Goal: Transaction & Acquisition: Purchase product/service

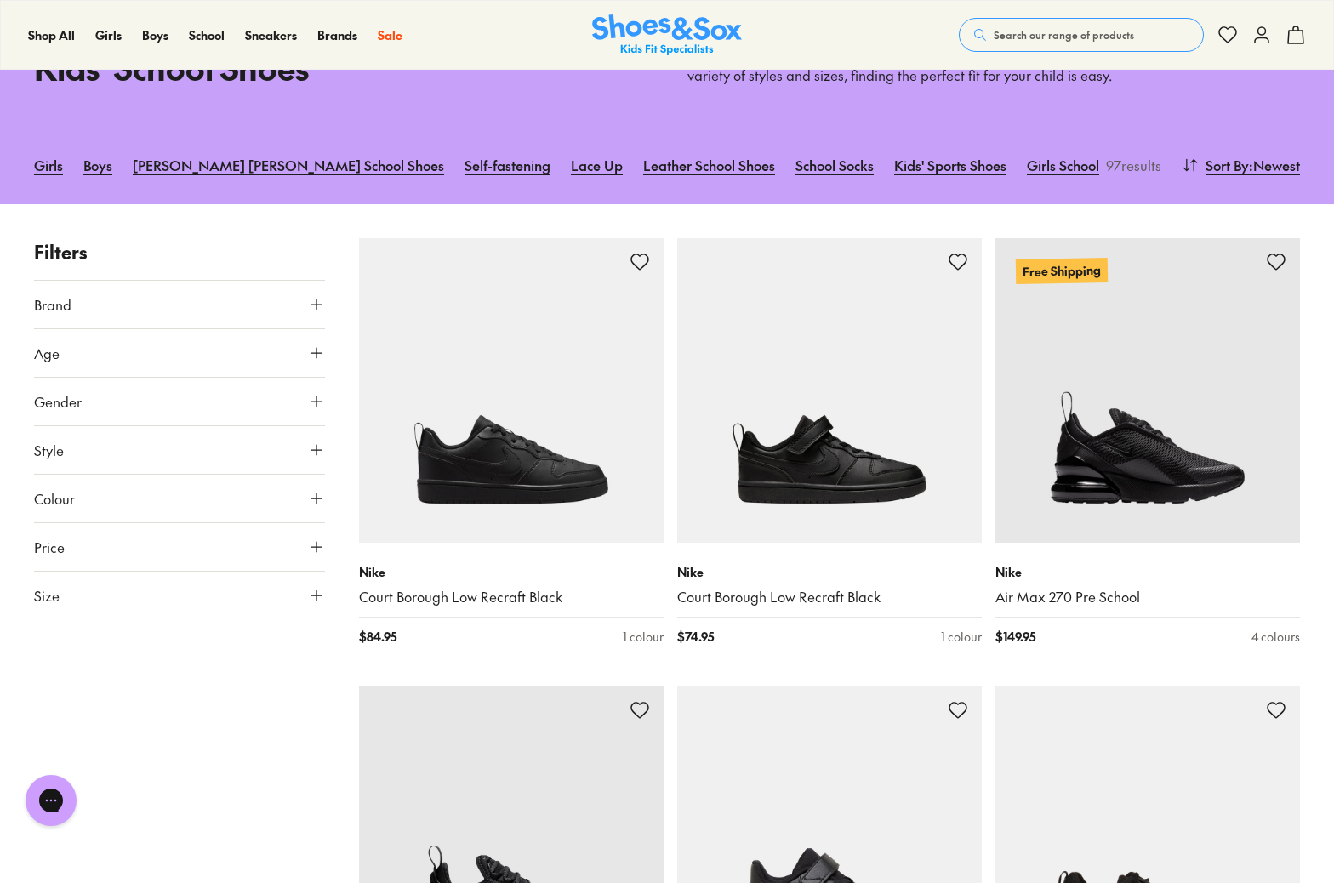
scroll to position [116, 0]
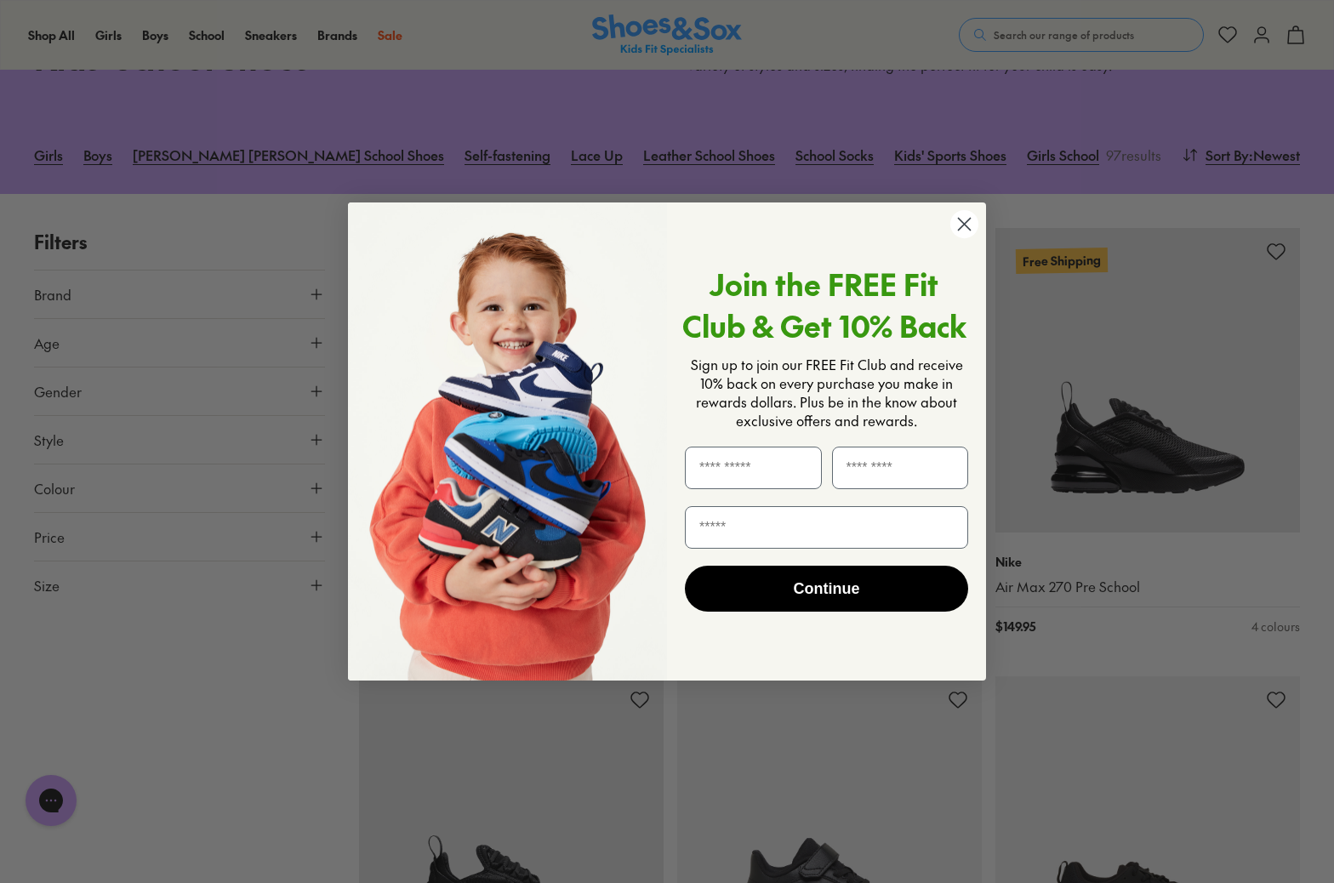
click at [961, 223] on circle "Close dialog" at bounding box center [964, 224] width 28 height 28
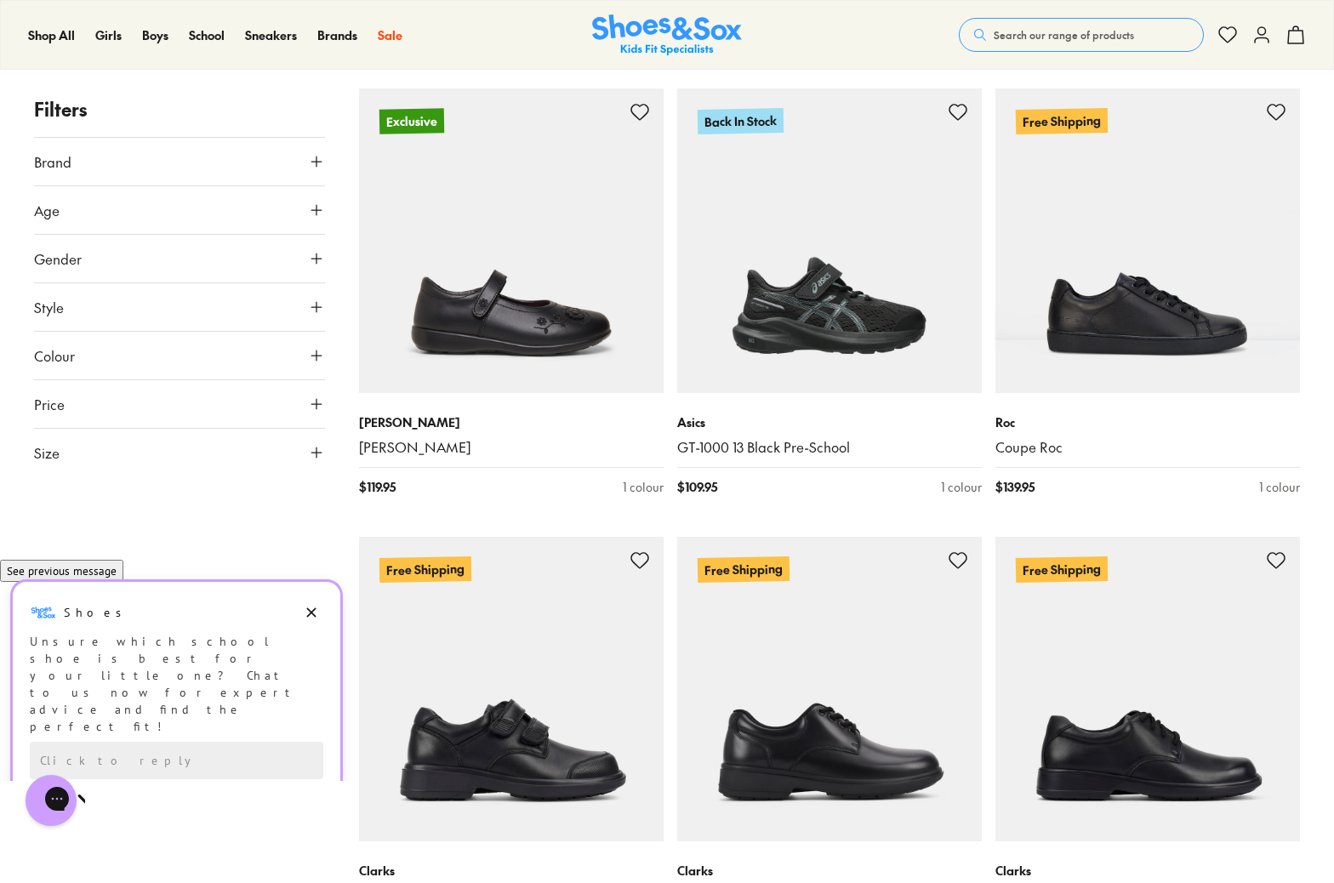
scroll to position [3863, 0]
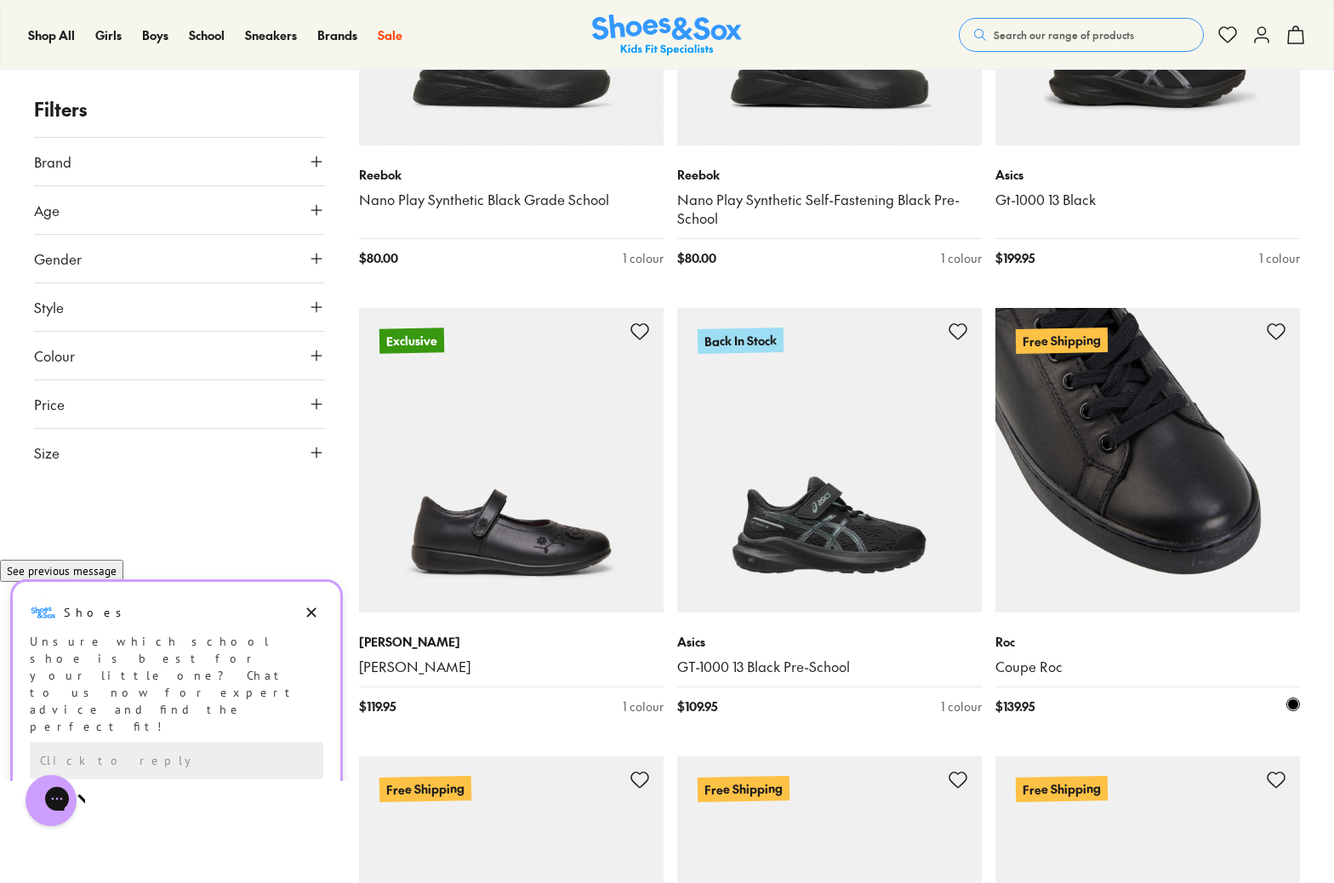
scroll to position [3641, 0]
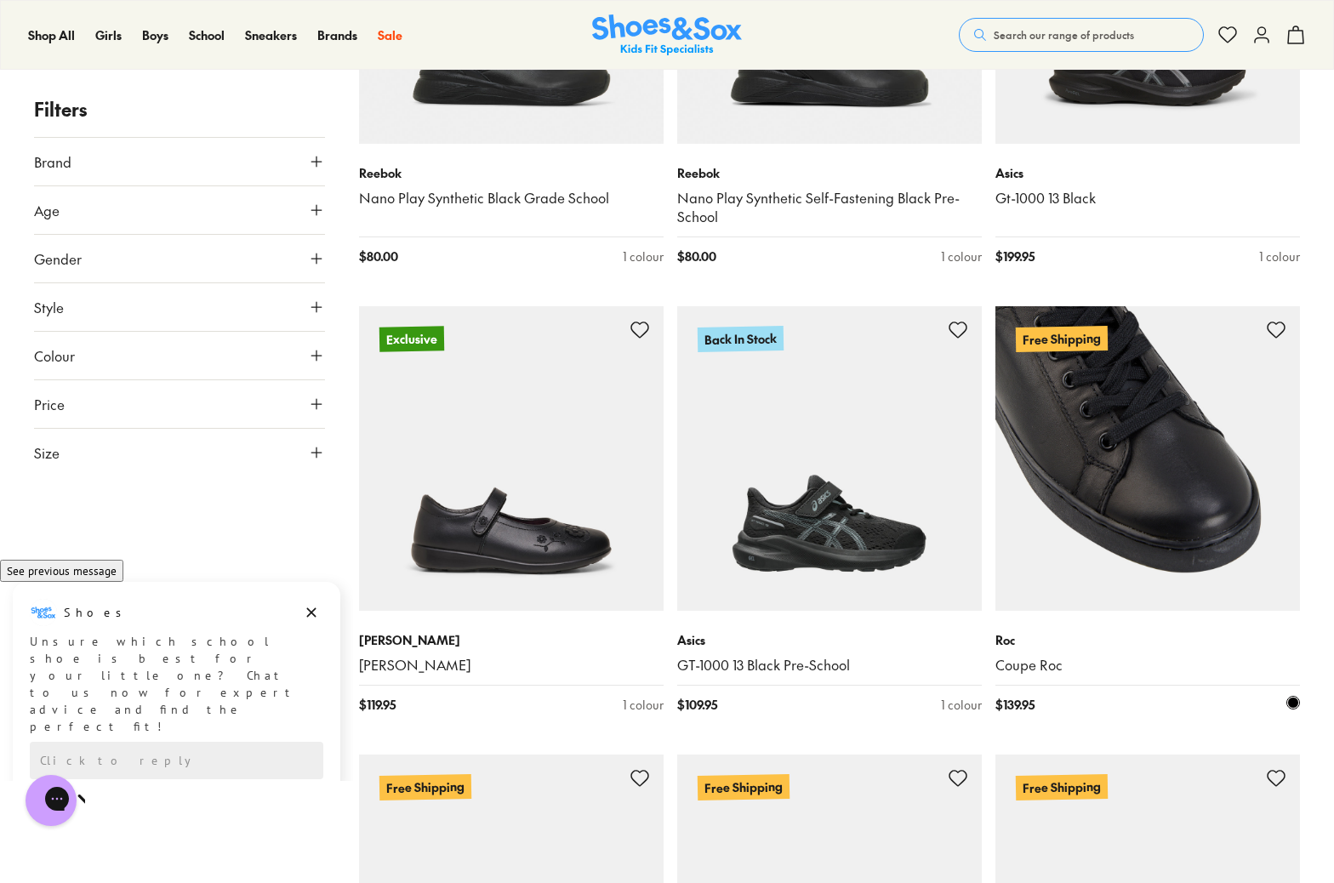
click at [1212, 544] on img at bounding box center [1147, 458] width 304 height 304
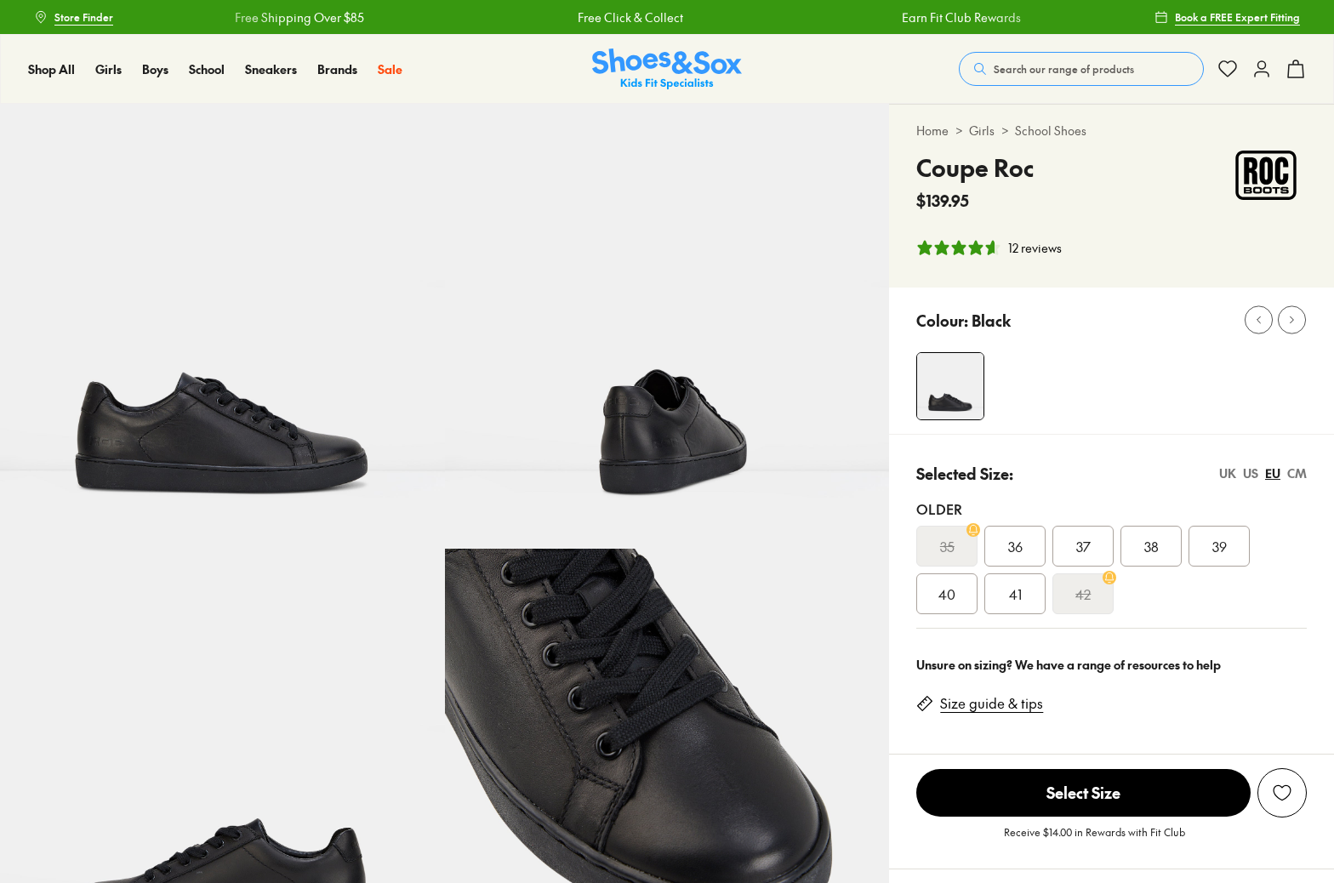
select select "*"
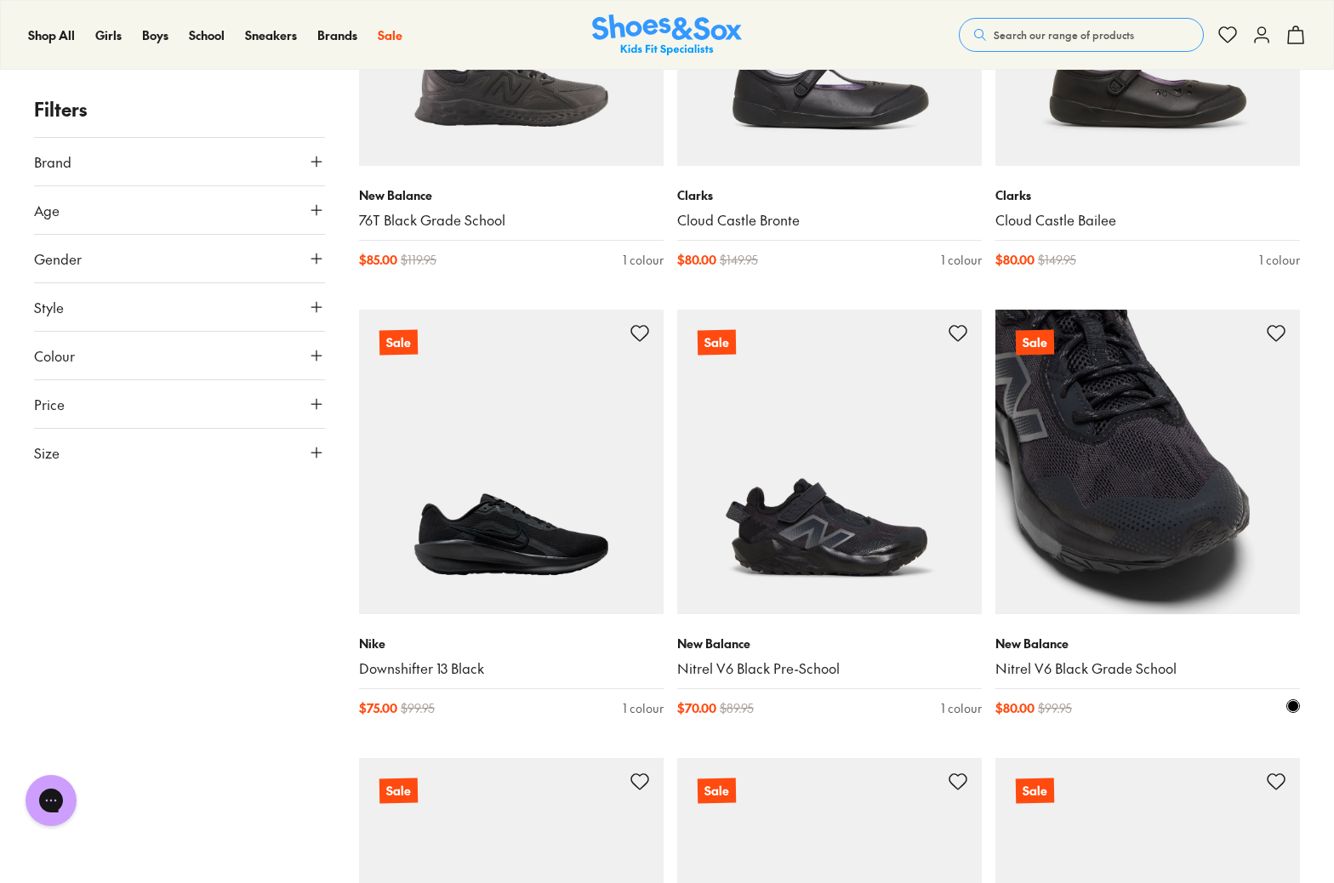
scroll to position [13126, 0]
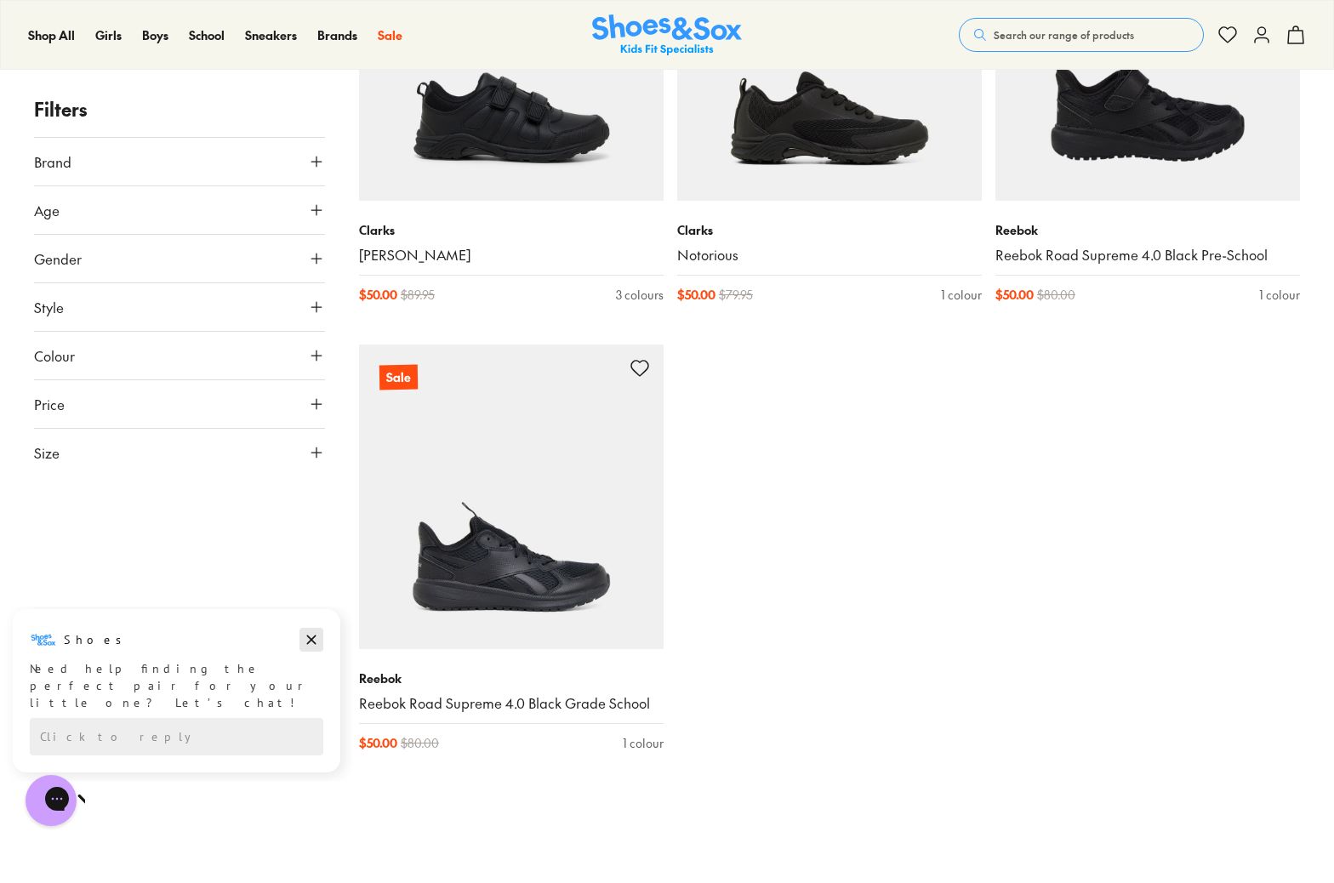
scroll to position [14392, 0]
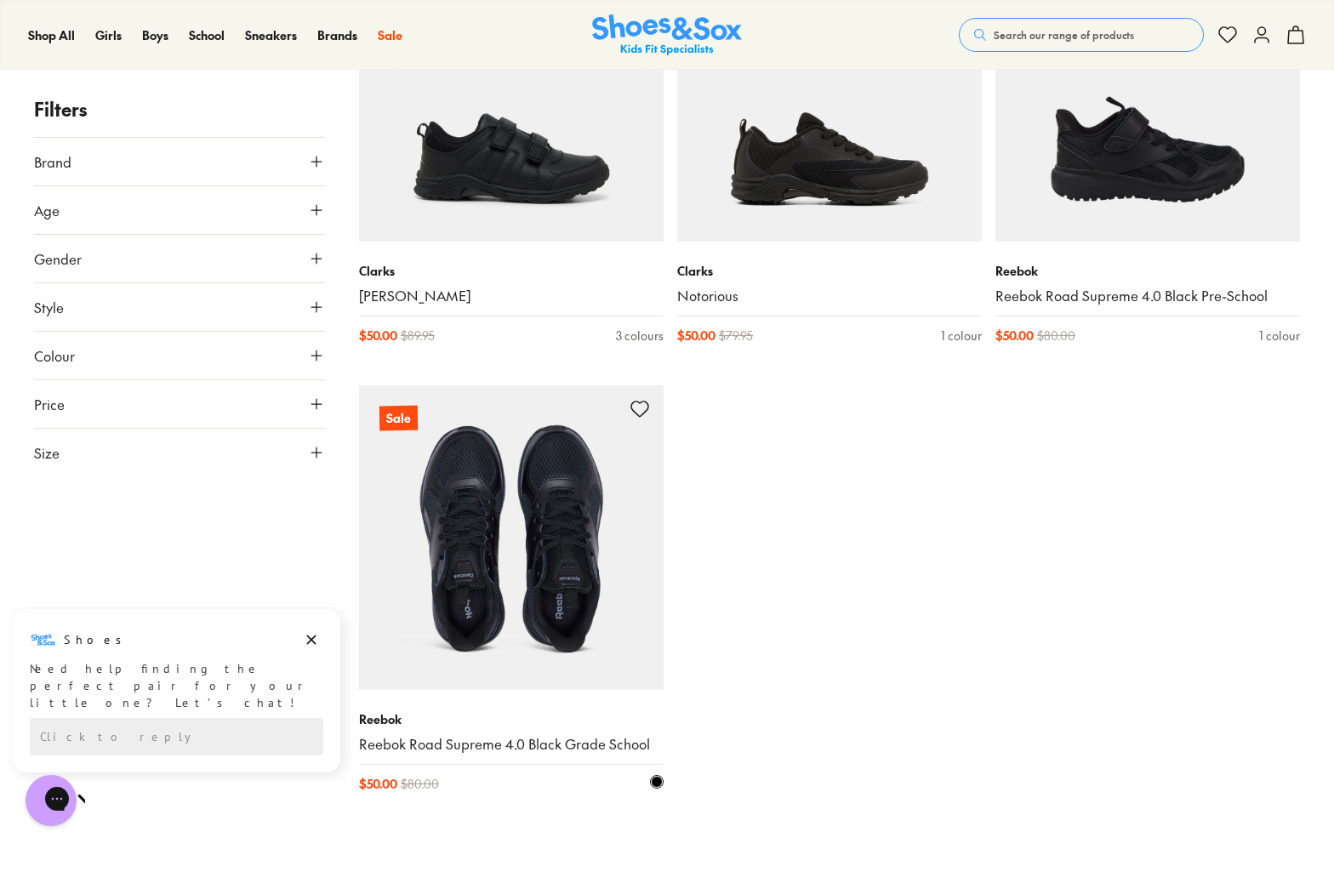
click at [574, 530] on img at bounding box center [511, 537] width 304 height 304
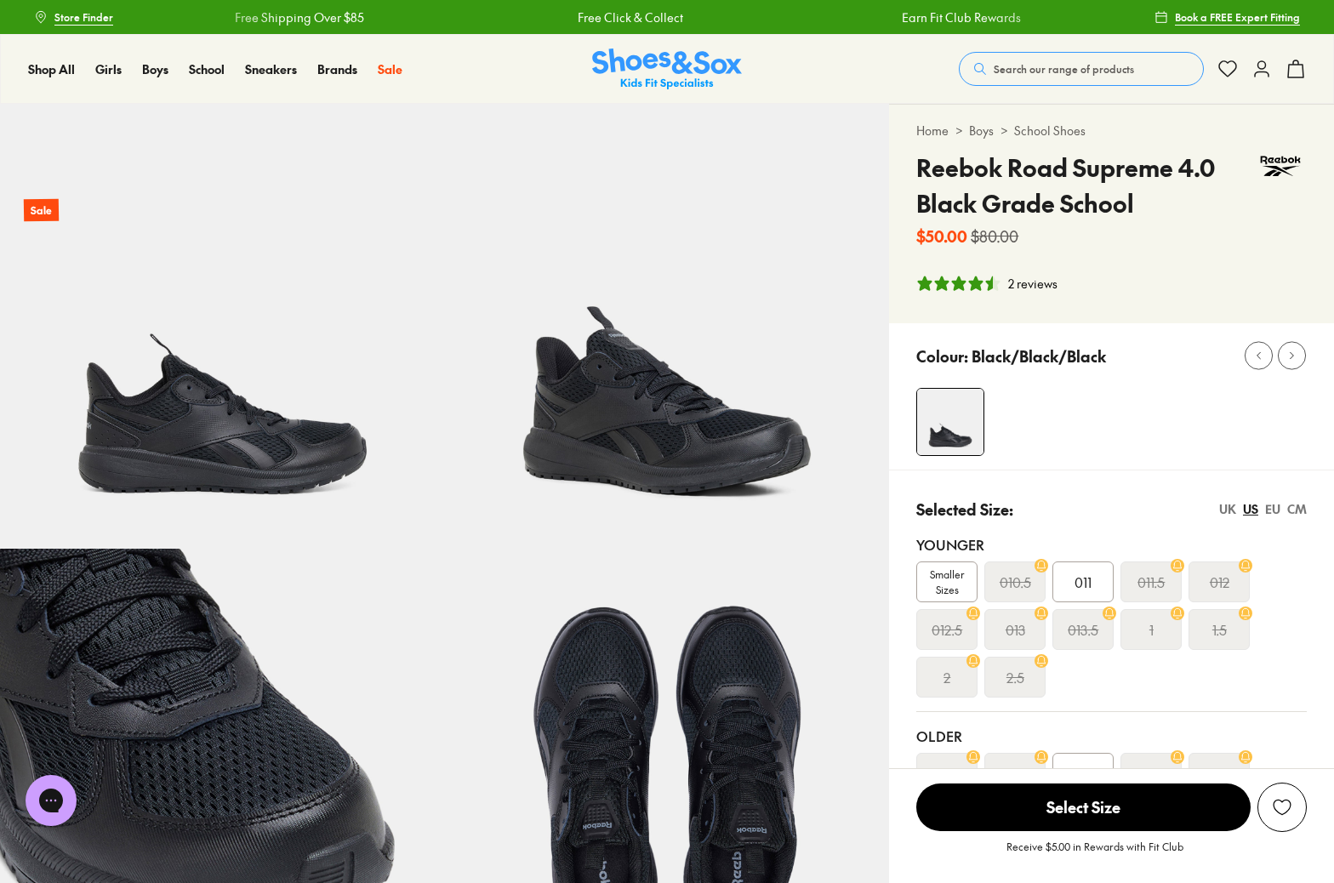
select select "*"
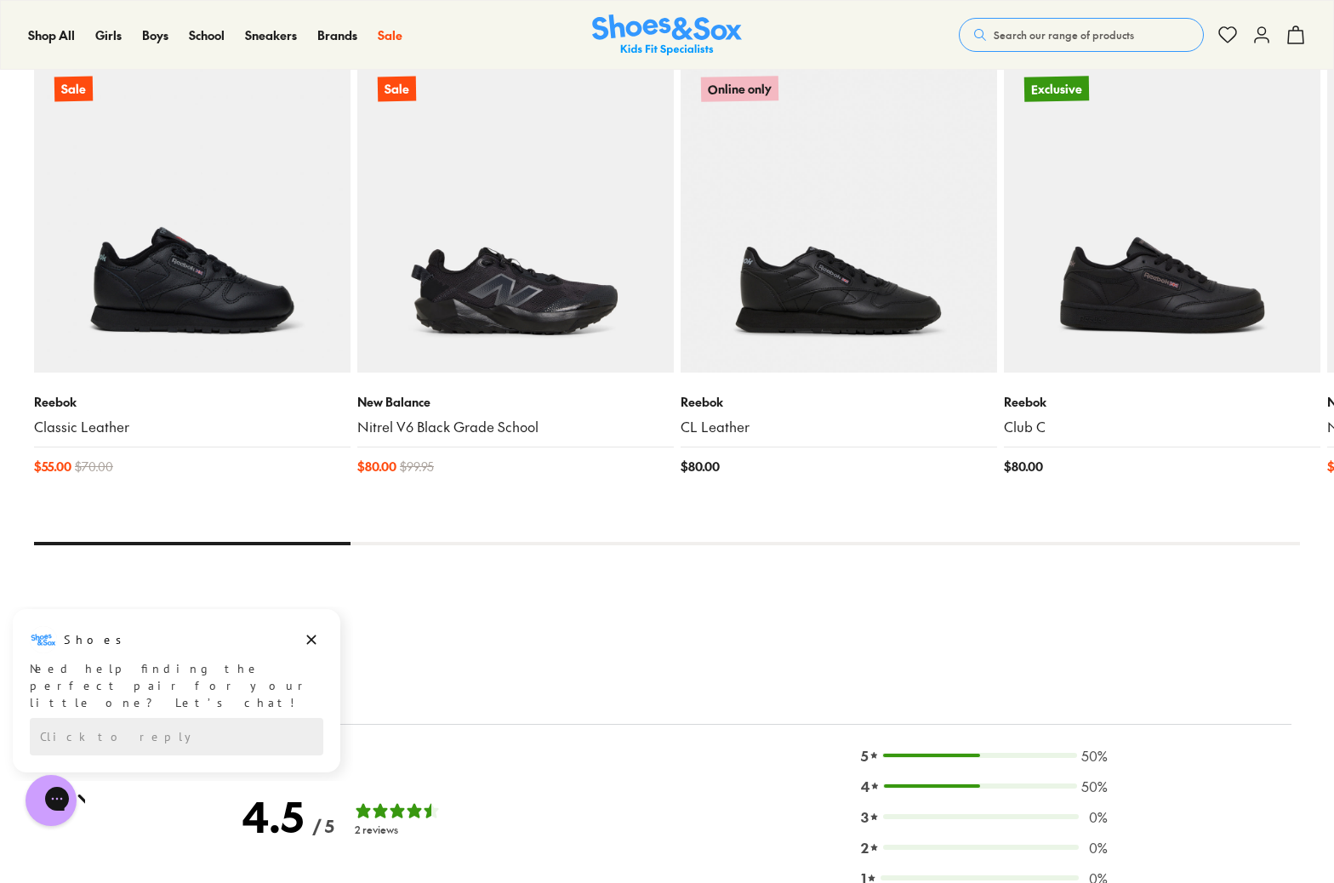
scroll to position [1932, 0]
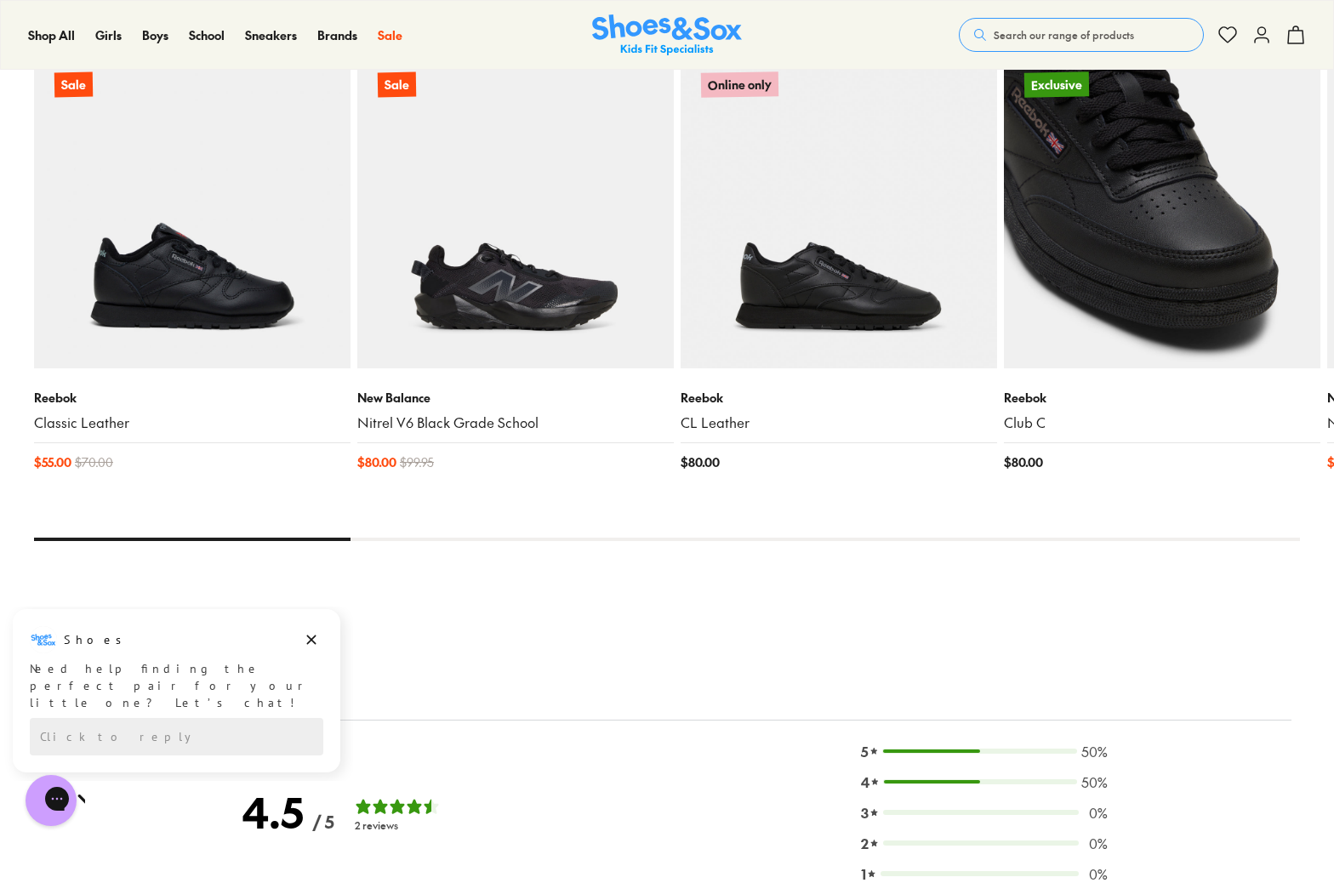
click at [1158, 282] on img at bounding box center [1162, 210] width 316 height 316
